Goal: Task Accomplishment & Management: Manage account settings

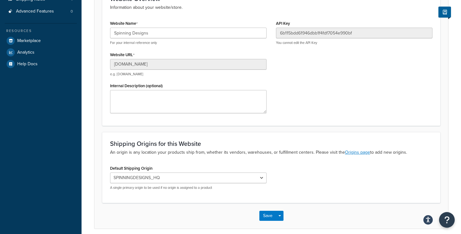
scroll to position [121, 0]
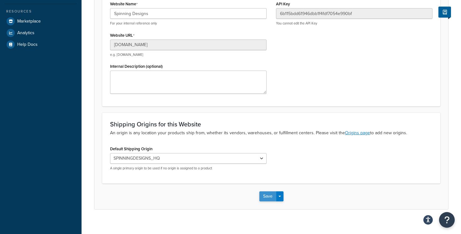
click at [262, 193] on button "Save" at bounding box center [267, 196] width 17 height 10
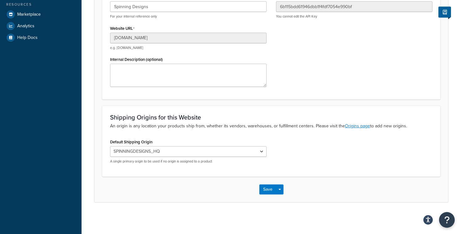
scroll to position [0, 0]
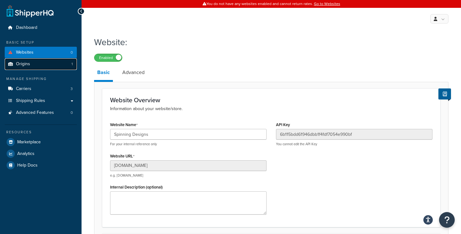
click at [60, 65] on link "Origins 1" at bounding box center [41, 64] width 72 height 12
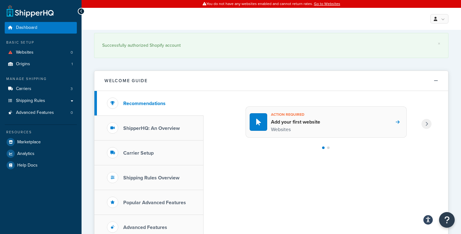
click at [298, 121] on h4 "Add your first website" at bounding box center [295, 122] width 49 height 7
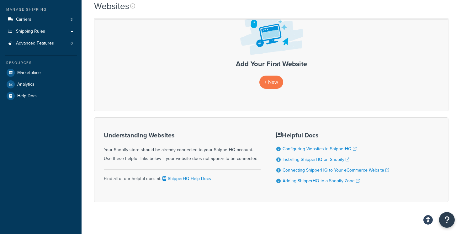
scroll to position [75, 0]
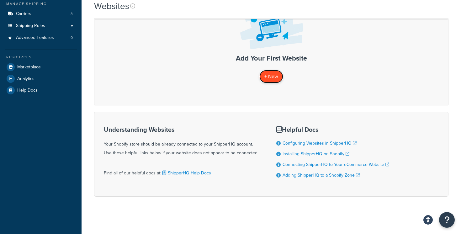
click at [269, 74] on span "+ New" at bounding box center [271, 76] width 14 height 7
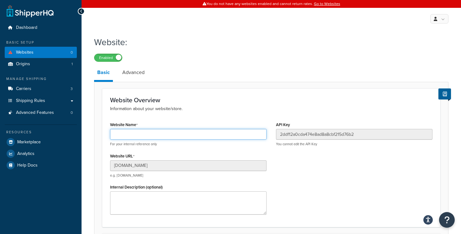
click at [181, 135] on input "Website Name" at bounding box center [188, 134] width 157 height 11
type input "Spinning Designs"
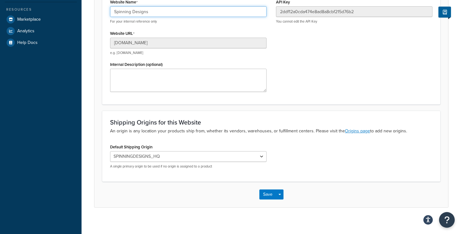
scroll to position [128, 0]
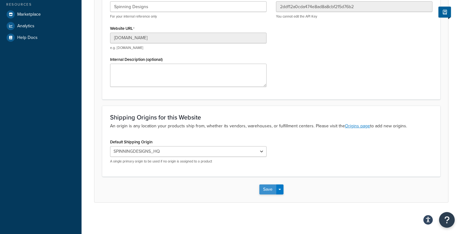
click at [268, 190] on button "Save" at bounding box center [267, 189] width 17 height 10
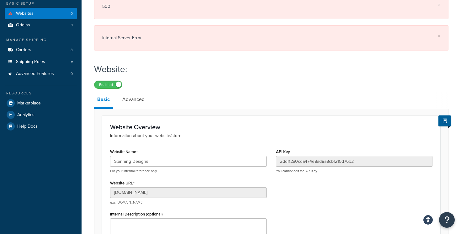
scroll to position [0, 0]
